Goal: Navigation & Orientation: Find specific page/section

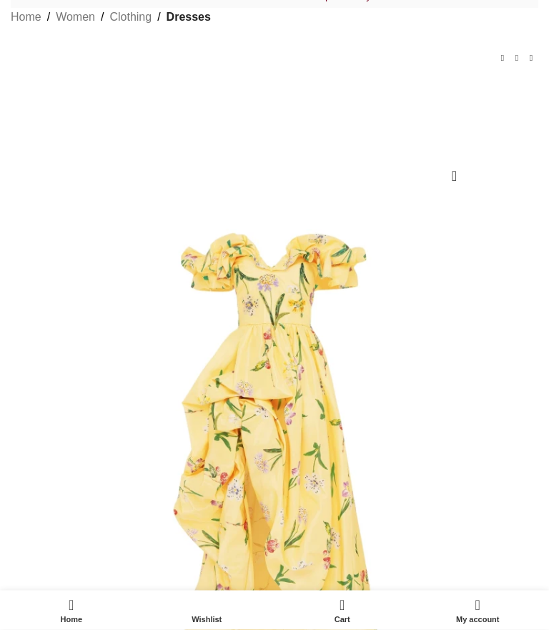
scroll to position [138, 0]
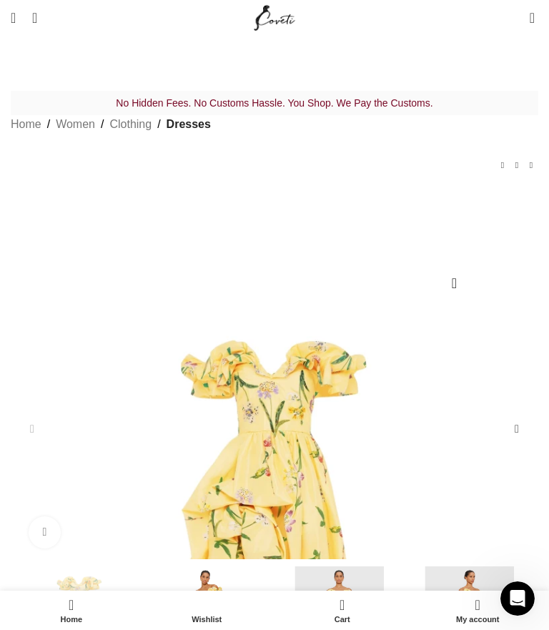
scroll to position [0, 1942]
click at [16, 21] on span "Open mobile menu" at bounding box center [13, 18] width 5 height 14
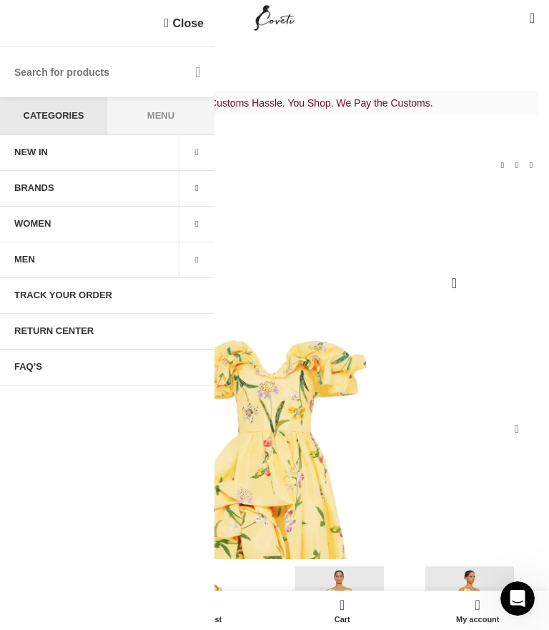
scroll to position [0, 2219]
click at [197, 188] on span at bounding box center [197, 189] width 36 height 36
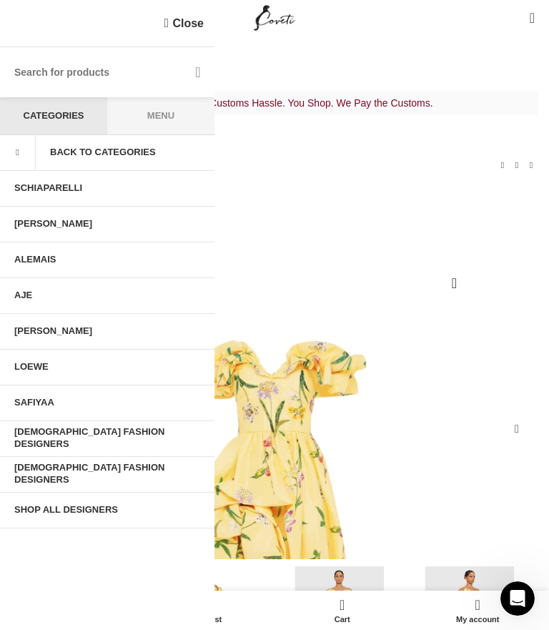
scroll to position [0, 2774]
click at [158, 187] on link "Schiaparelli" at bounding box center [107, 189] width 214 height 36
click at [127, 264] on link "Alemais" at bounding box center [107, 260] width 214 height 36
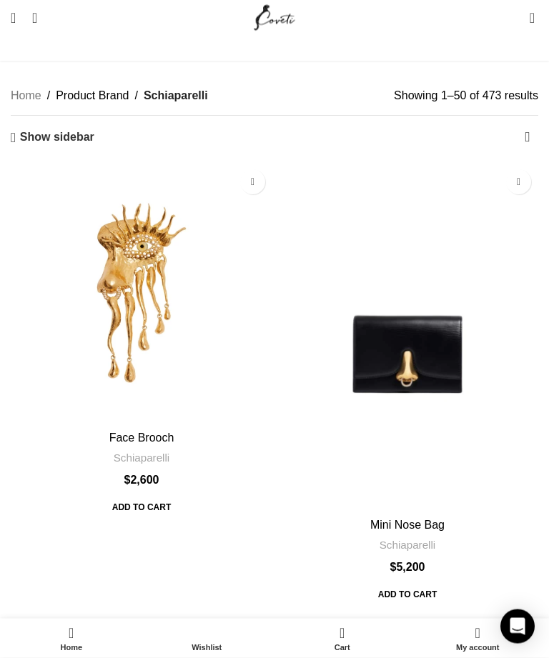
scroll to position [51, 0]
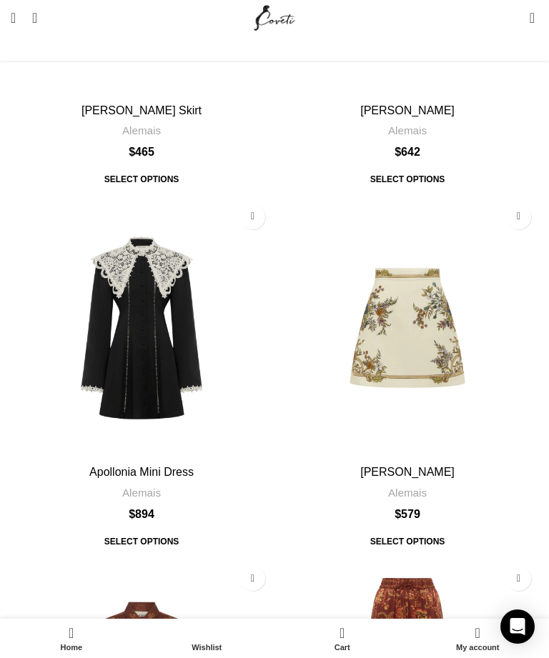
scroll to position [1834, 0]
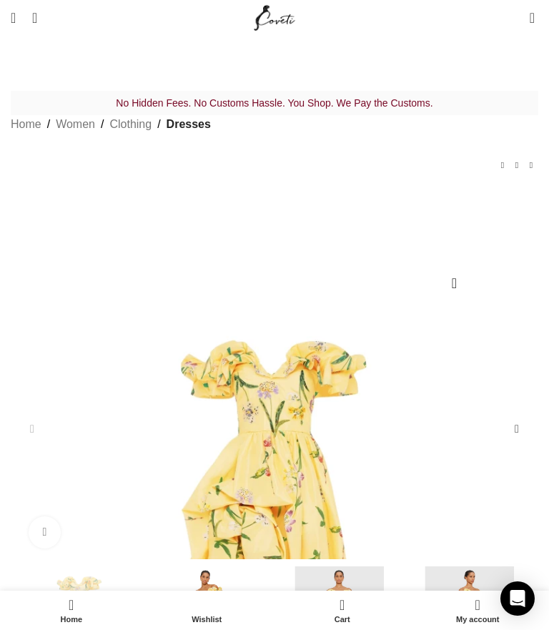
click at [21, 31] on link "Menu" at bounding box center [13, 18] width 19 height 29
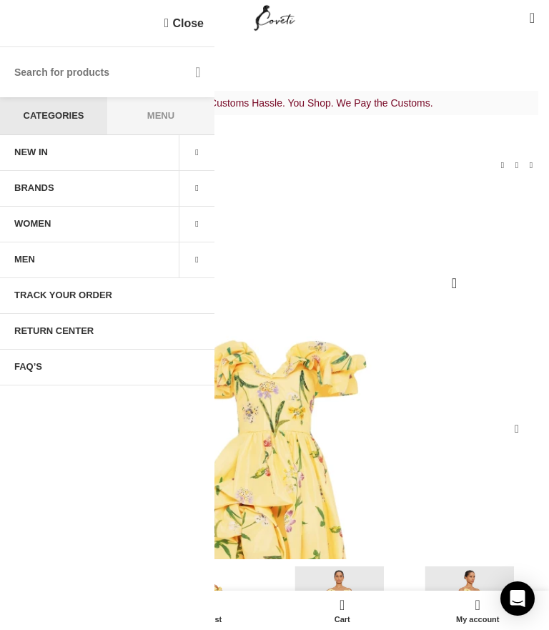
scroll to position [0, 277]
click at [156, 225] on link "WOMEN" at bounding box center [89, 225] width 179 height 36
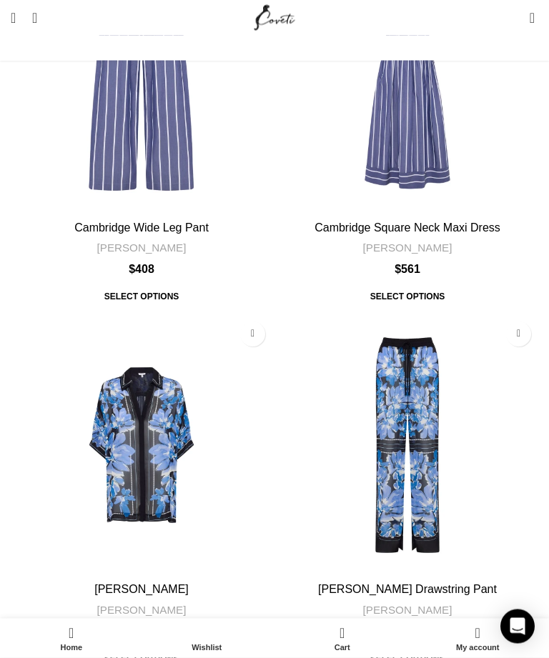
scroll to position [4660, 0]
